Goal: Task Accomplishment & Management: Use online tool/utility

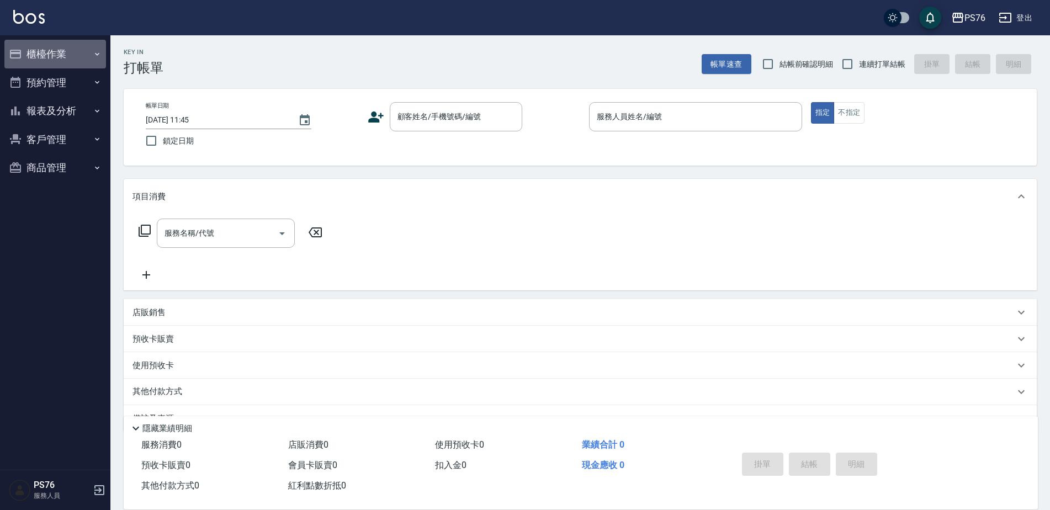
click at [54, 47] on button "櫃檯作業" at bounding box center [55, 54] width 102 height 29
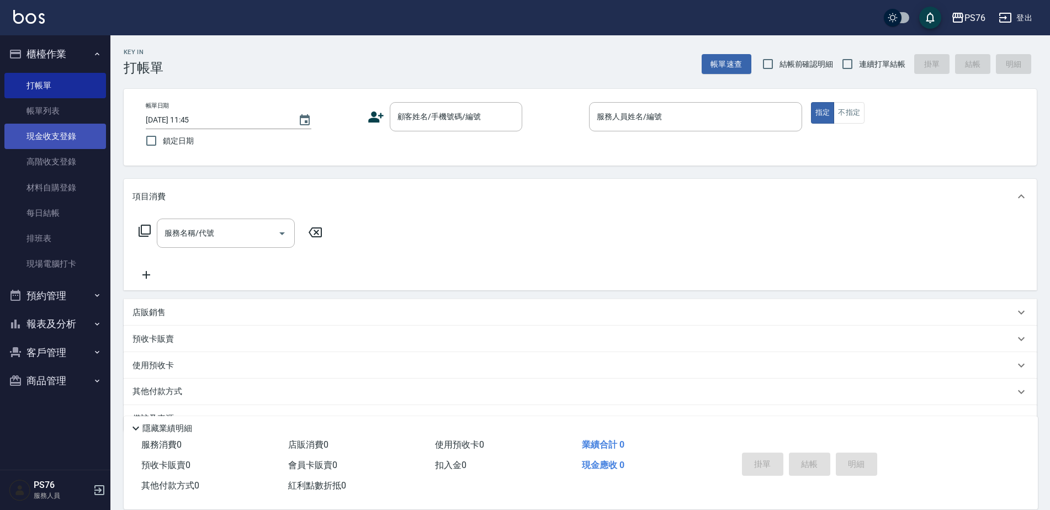
click at [62, 141] on link "現金收支登錄" at bounding box center [55, 136] width 102 height 25
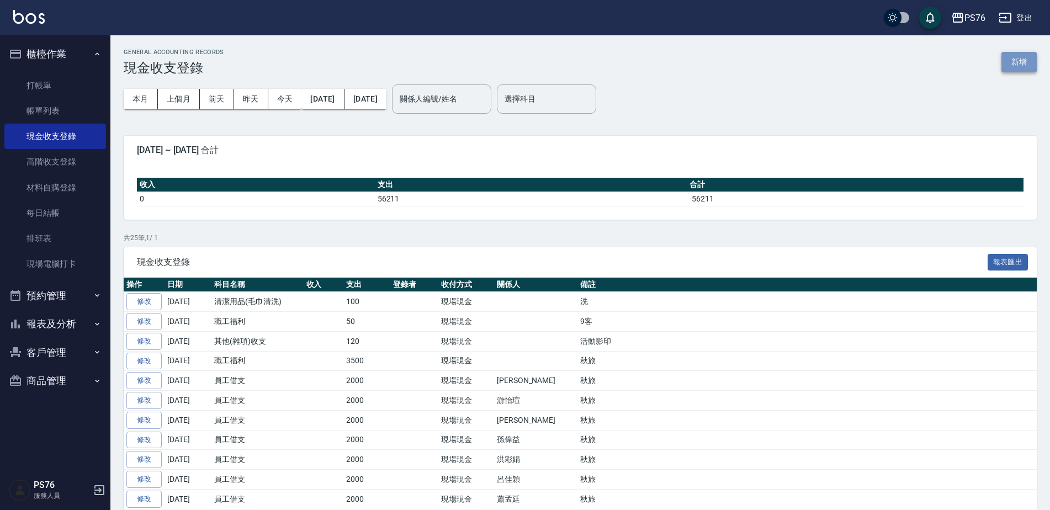
click at [1003, 59] on button "新增" at bounding box center [1019, 62] width 35 height 20
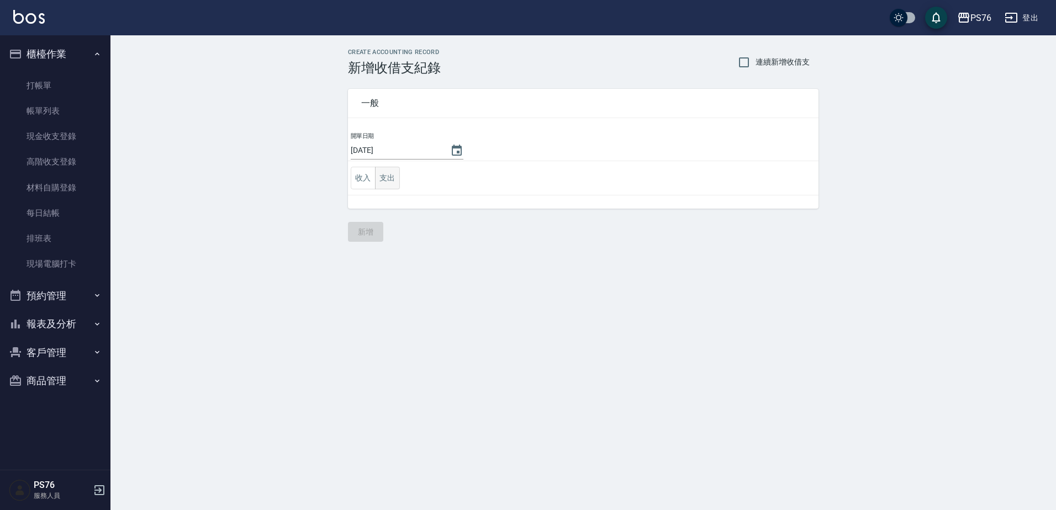
click at [390, 181] on button "支出" at bounding box center [387, 178] width 25 height 23
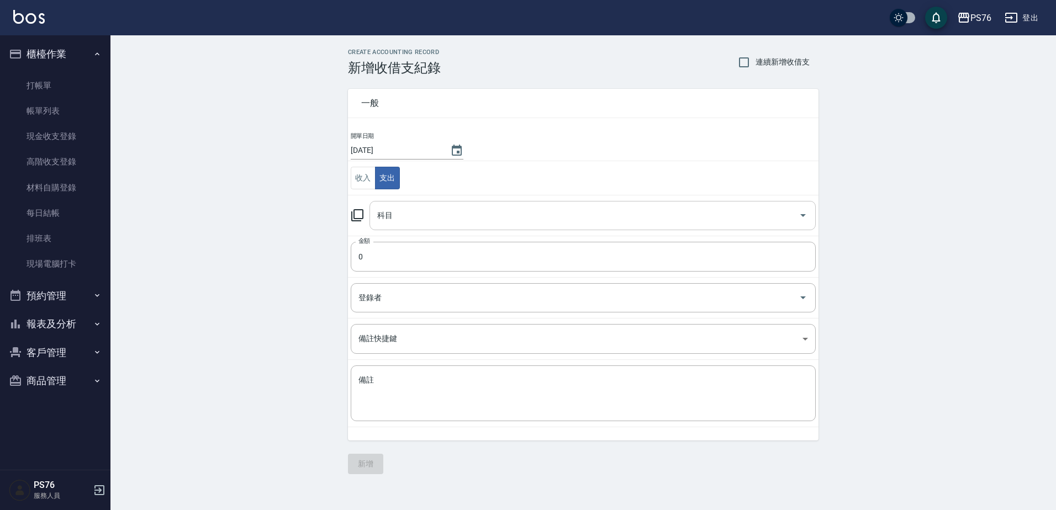
click at [415, 229] on div "科目" at bounding box center [592, 215] width 446 height 29
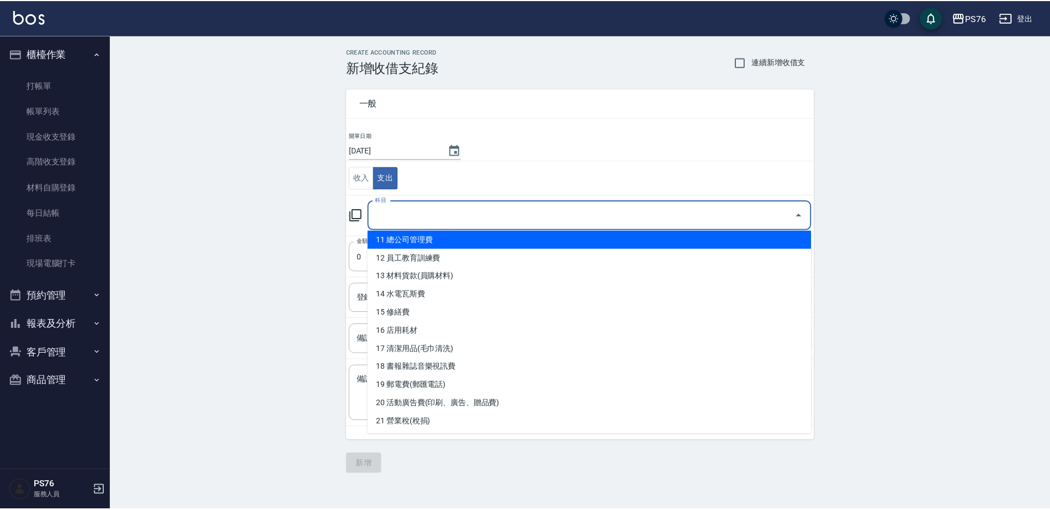
scroll to position [166, 0]
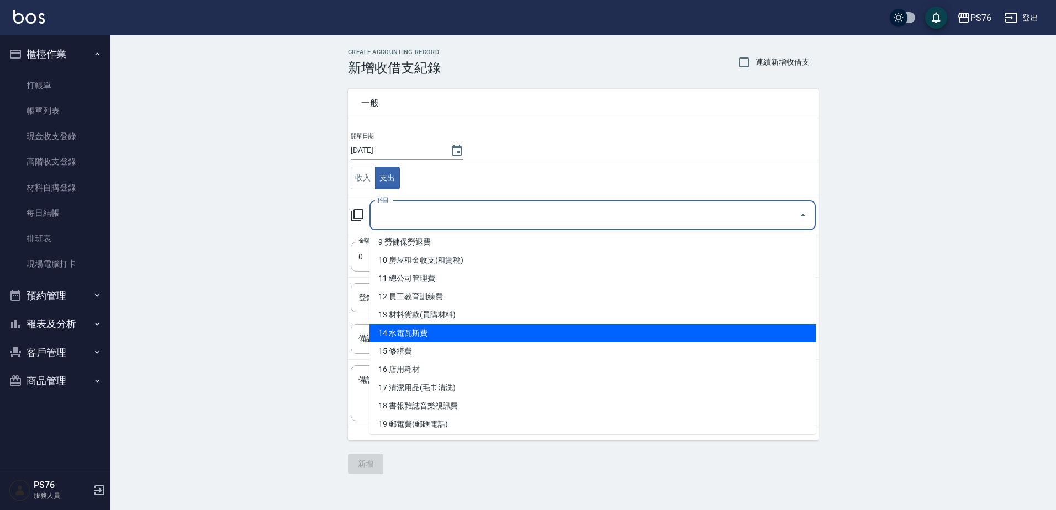
click at [476, 340] on li "14 水電瓦斯費" at bounding box center [592, 333] width 446 height 18
type input "14 水電瓦斯費"
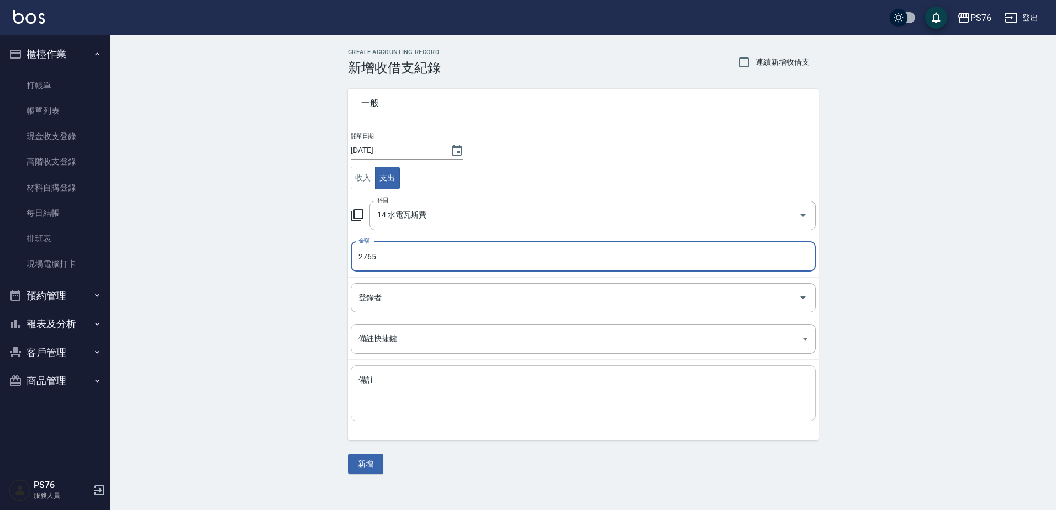
type input "2765"
click at [412, 409] on textarea "備註" at bounding box center [582, 394] width 449 height 38
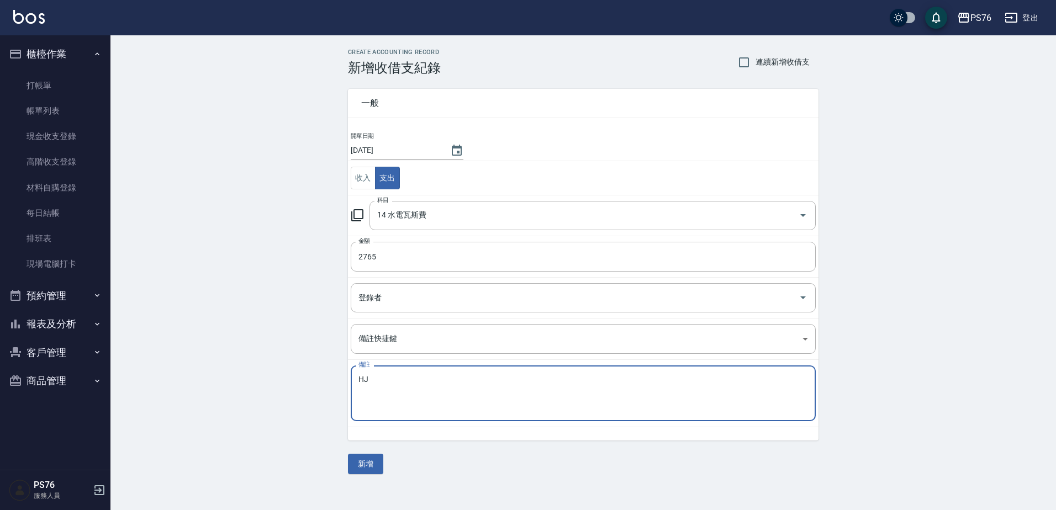
type textarea "H"
type textarea "G"
type textarea "水"
click at [359, 468] on button "新增" at bounding box center [365, 464] width 35 height 20
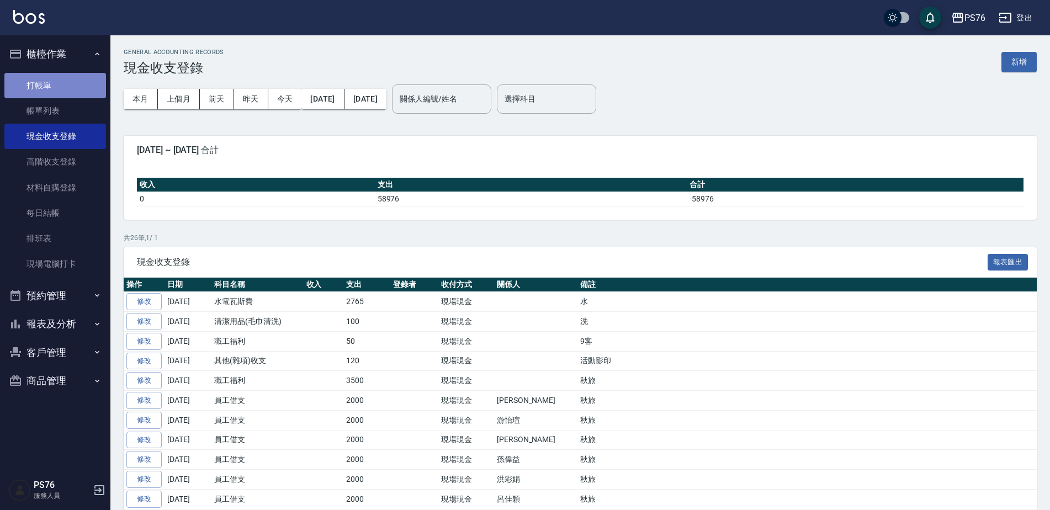
click at [49, 82] on link "打帳單" at bounding box center [55, 85] width 102 height 25
